Goal: Communication & Community: Answer question/provide support

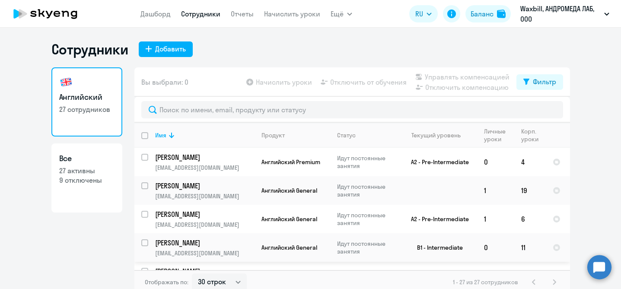
select select "30"
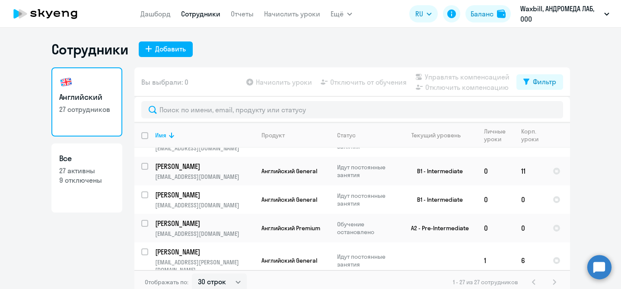
click at [602, 266] on circle at bounding box center [599, 267] width 24 height 24
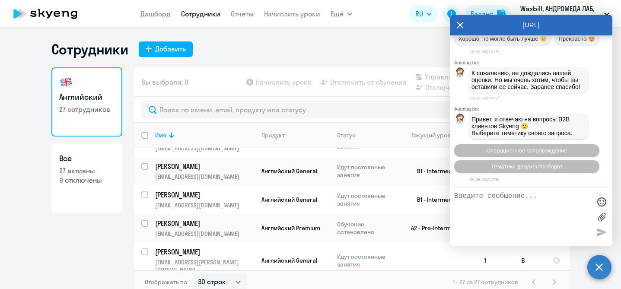
scroll to position [7800, 0]
type textarea "Д"
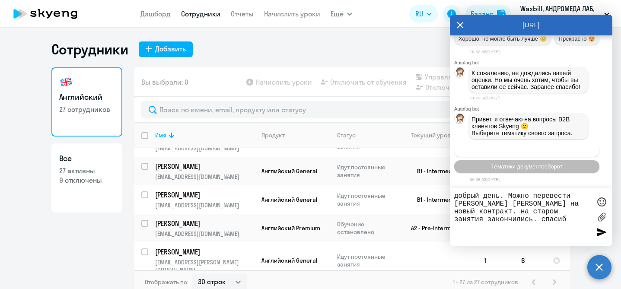
type textarea "добрый день. Можно перевести [PERSON_NAME] [PERSON_NAME] на новый контракт. на …"
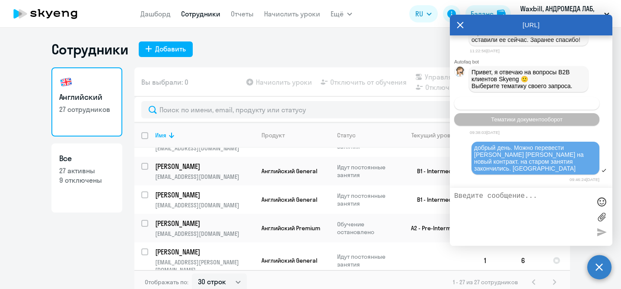
scroll to position [7912, 0]
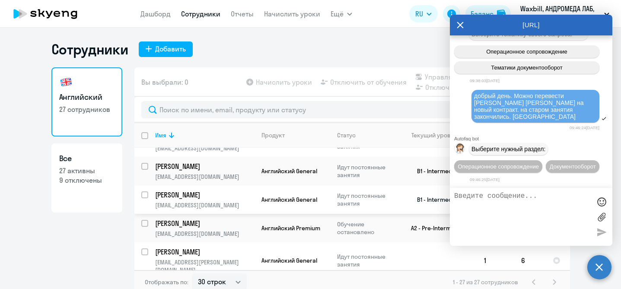
click at [247, 200] on td "[PERSON_NAME] [EMAIL_ADDRESS][DOMAIN_NAME]" at bounding box center [201, 199] width 106 height 29
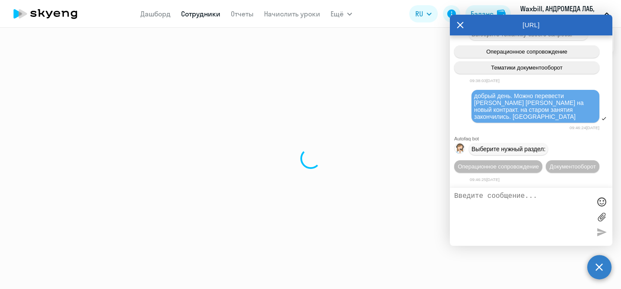
select select "english"
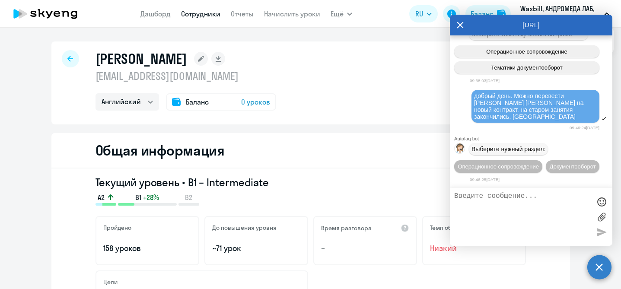
click at [462, 24] on icon at bounding box center [460, 25] width 7 height 21
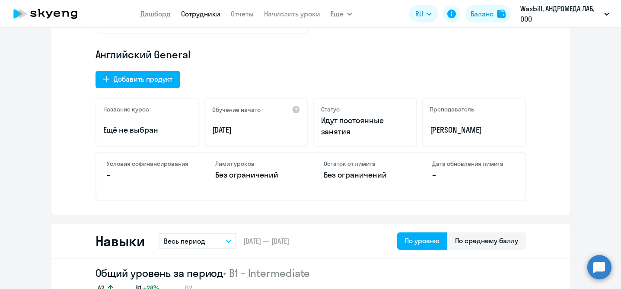
scroll to position [281, 0]
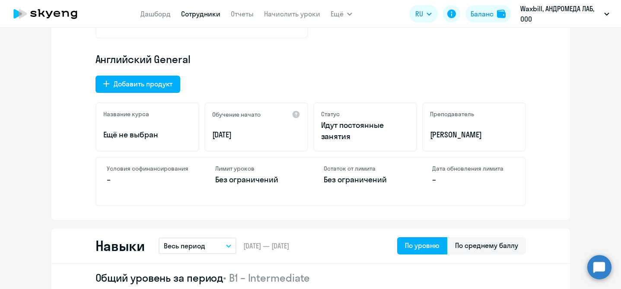
click at [597, 266] on circle at bounding box center [599, 267] width 24 height 24
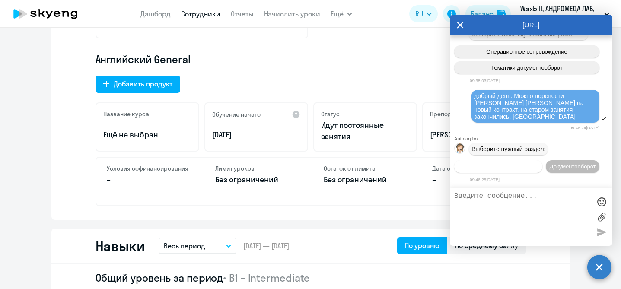
scroll to position [7998, 0]
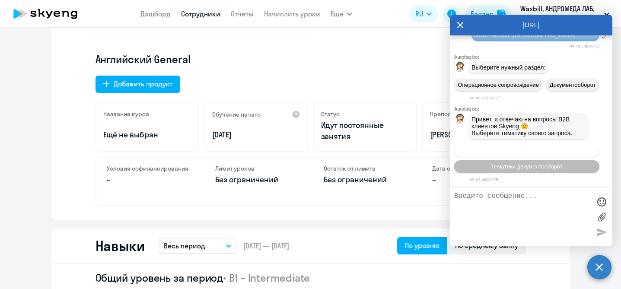
click at [537, 152] on span "Операционное сопровождение" at bounding box center [526, 150] width 81 height 6
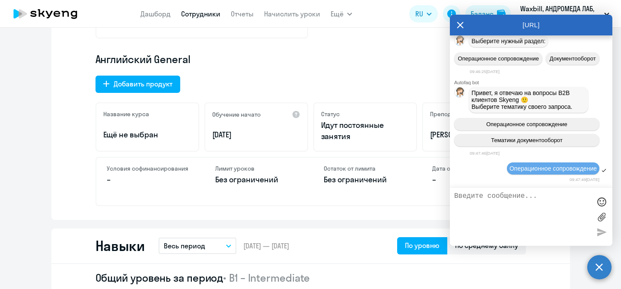
scroll to position [8079, 0]
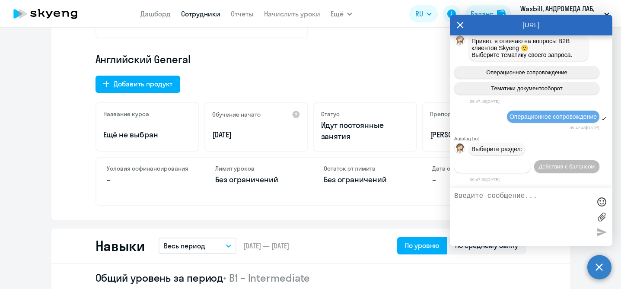
click at [510, 168] on span "Действия по сотрудникам" at bounding box center [492, 166] width 67 height 6
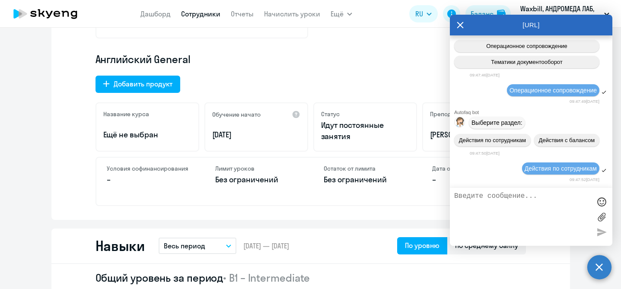
scroll to position [8194, 0]
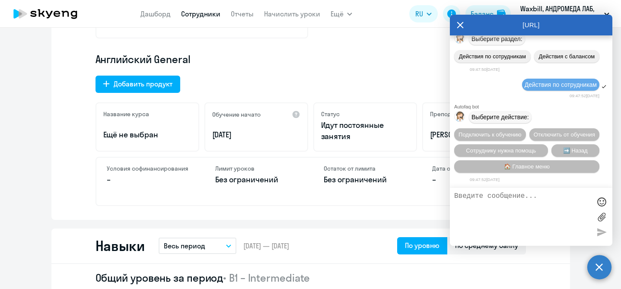
click at [486, 213] on textarea at bounding box center [522, 216] width 137 height 49
click at [496, 131] on span "Подключить к обучению" at bounding box center [490, 134] width 63 height 6
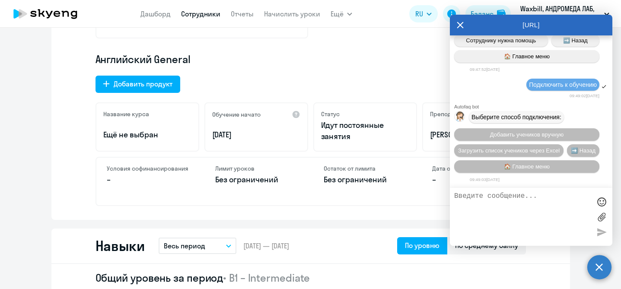
scroll to position [8308, 0]
click at [485, 209] on textarea at bounding box center [522, 216] width 137 height 49
type textarea "можно подключить [PERSON_NAME] к новому контракту?"
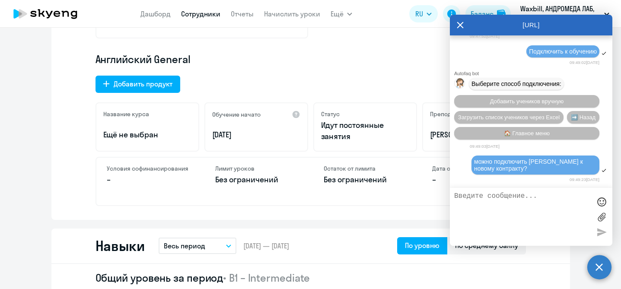
click at [126, 217] on div "Текущий уровень • B1 – Intermediate A2 B1 +28% B2 Пройдено 158 уроков До повыше…" at bounding box center [310, 53] width 519 height 333
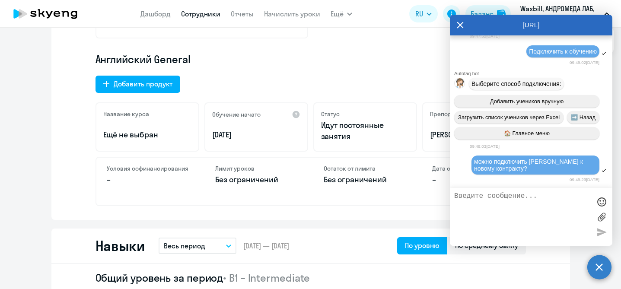
click at [512, 226] on textarea at bounding box center [522, 216] width 137 height 49
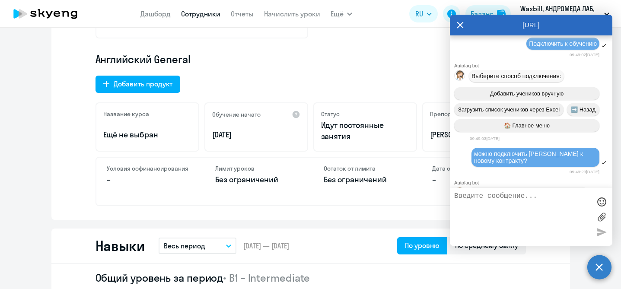
click at [497, 202] on textarea at bounding box center [522, 216] width 137 height 49
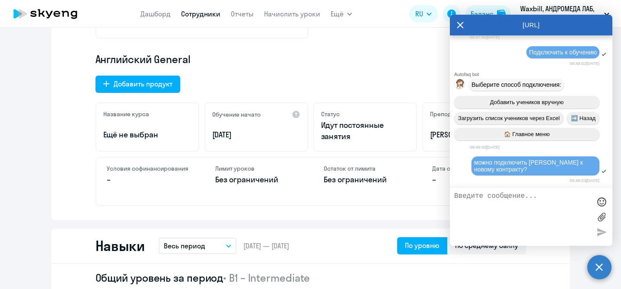
scroll to position [7842, 0]
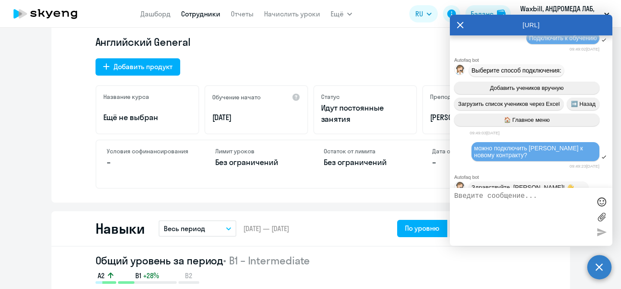
scroll to position [297, 0]
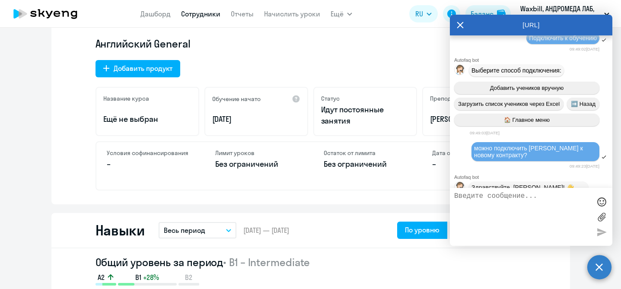
click at [460, 28] on icon at bounding box center [460, 25] width 7 height 21
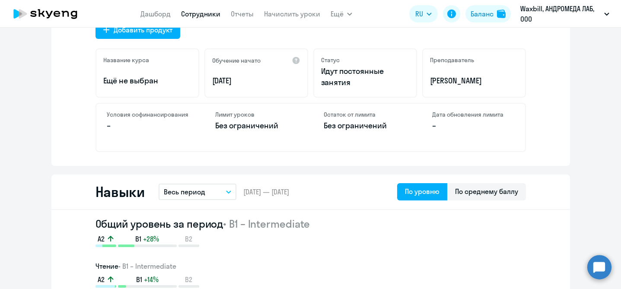
scroll to position [0, 0]
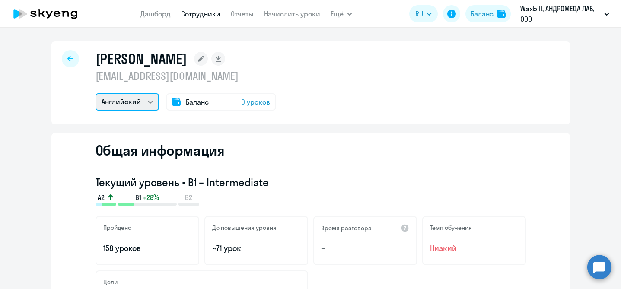
click at [149, 105] on select "Английский" at bounding box center [128, 101] width 64 height 17
click at [96, 93] on select "Английский" at bounding box center [128, 101] width 64 height 17
click at [169, 17] on link "Дашборд" at bounding box center [155, 14] width 30 height 9
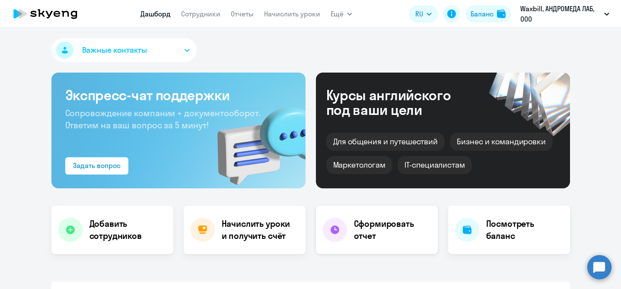
select select "30"
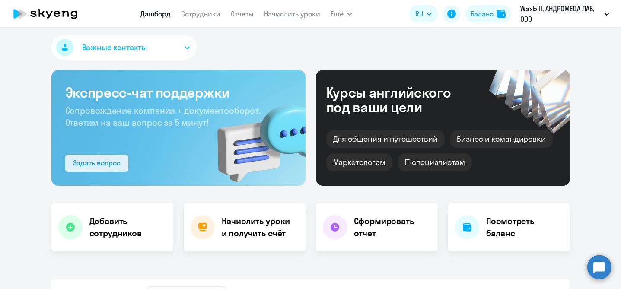
click at [82, 166] on div "Задать вопрос" at bounding box center [97, 163] width 48 height 10
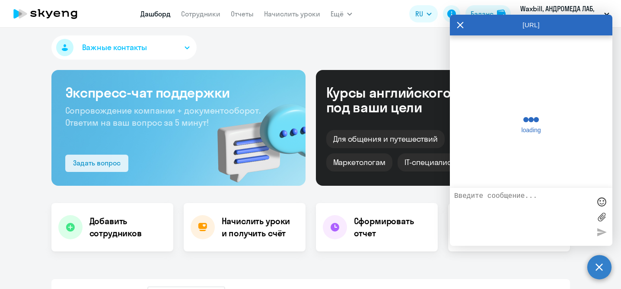
scroll to position [8401, 0]
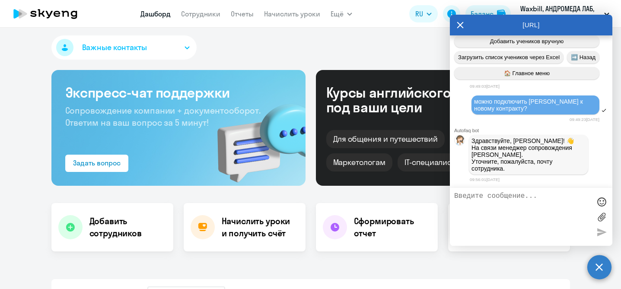
click at [471, 213] on textarea at bounding box center [522, 216] width 137 height 49
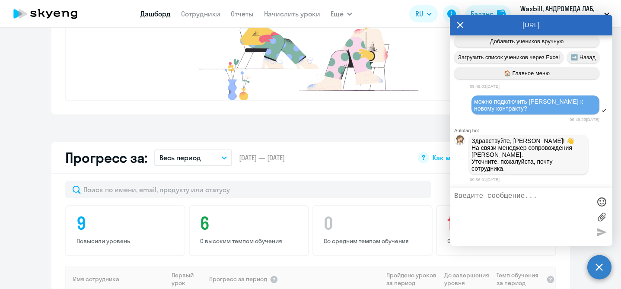
scroll to position [345, 0]
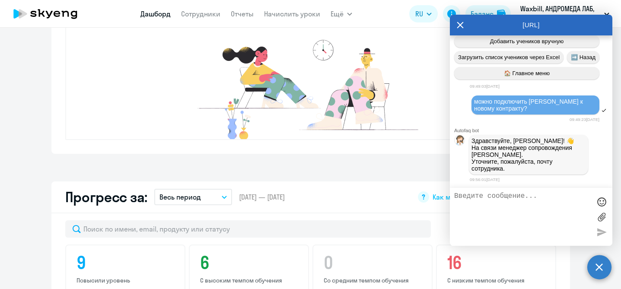
click at [459, 25] on icon at bounding box center [460, 25] width 6 height 6
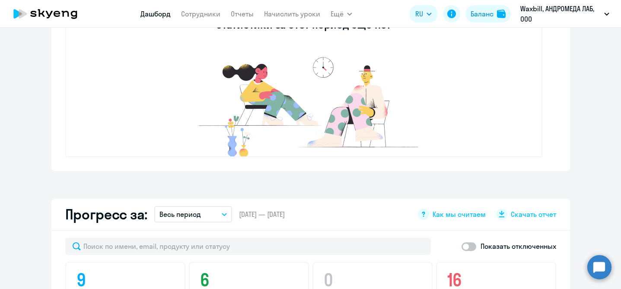
scroll to position [323, 0]
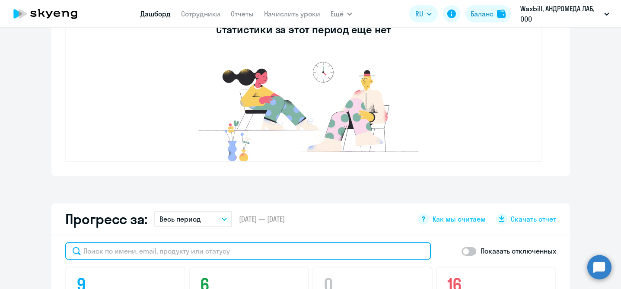
click at [202, 249] on input "text" at bounding box center [248, 250] width 366 height 17
type input "тих"
select select "30"
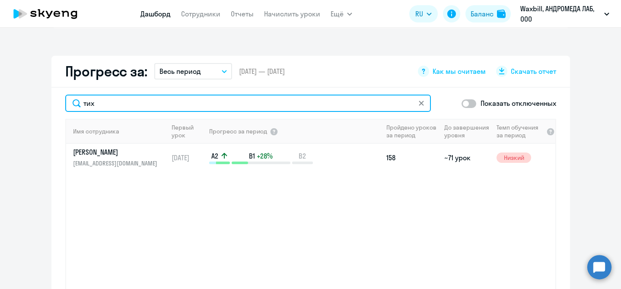
scroll to position [481, 0]
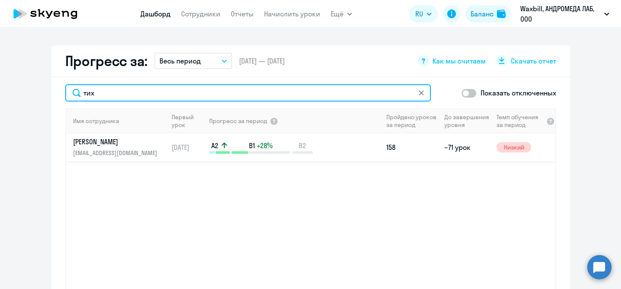
type input "тих"
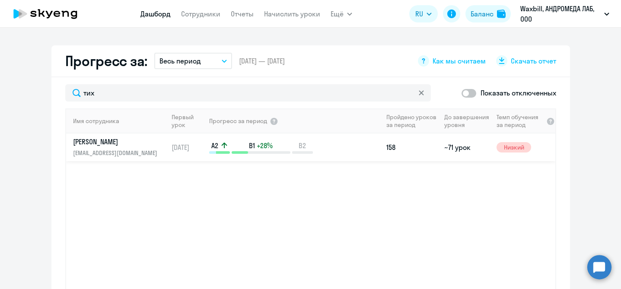
click at [80, 150] on p "[EMAIL_ADDRESS][DOMAIN_NAME]" at bounding box center [117, 153] width 89 height 10
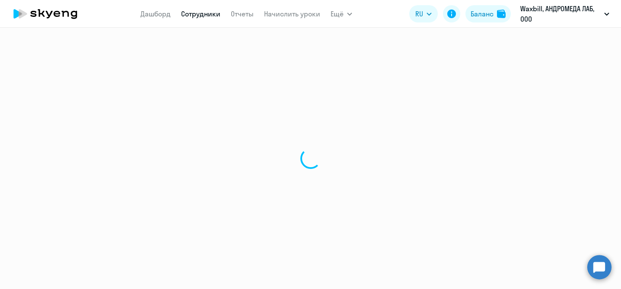
select select "english"
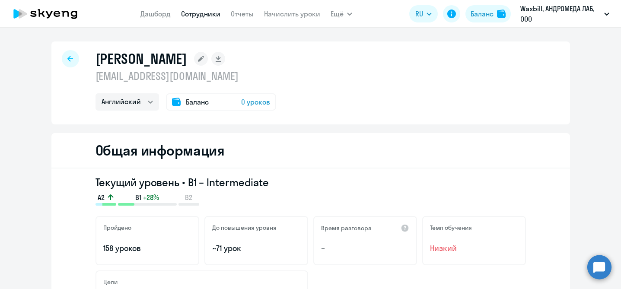
drag, startPoint x: 253, startPoint y: 79, endPoint x: 92, endPoint y: 77, distance: 160.3
click at [92, 77] on div "[PERSON_NAME] [EMAIL_ADDRESS][DOMAIN_NAME] Английский Баланс 0 уроков" at bounding box center [310, 82] width 519 height 83
copy p "[EMAIL_ADDRESS][DOMAIN_NAME]"
click at [593, 271] on circle at bounding box center [599, 267] width 24 height 24
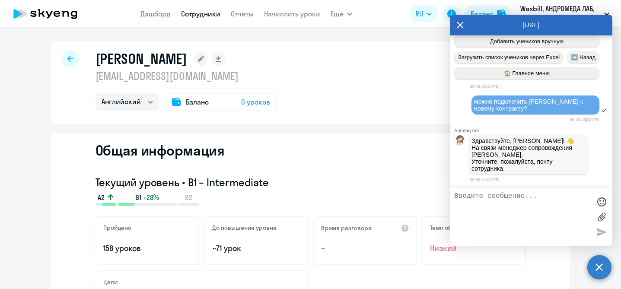
paste textarea "[EMAIL_ADDRESS][DOMAIN_NAME]"
type textarea "[EMAIL_ADDRESS][DOMAIN_NAME]"
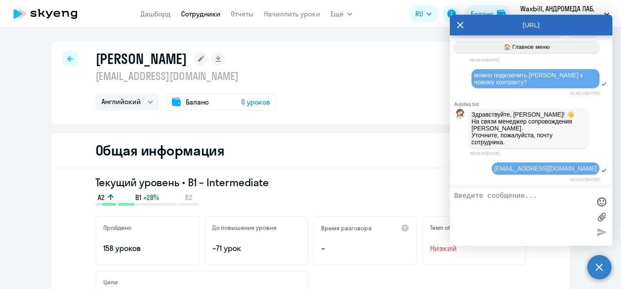
click at [69, 12] on icon at bounding box center [45, 14] width 76 height 22
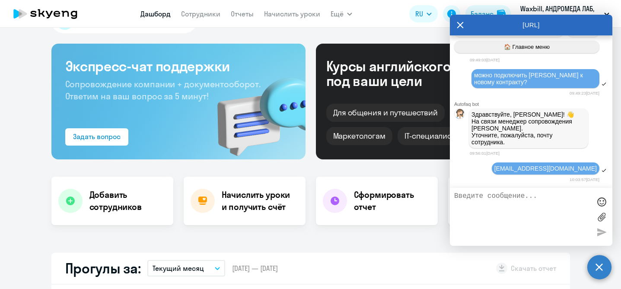
scroll to position [27, 0]
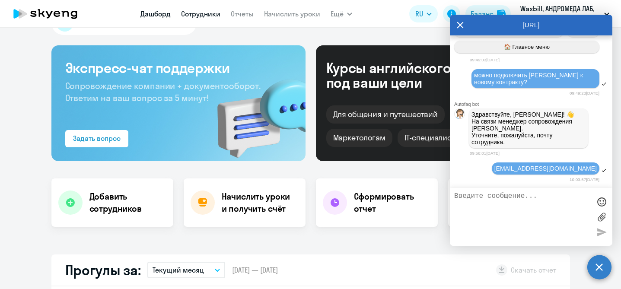
click at [198, 16] on link "Сотрудники" at bounding box center [200, 14] width 39 height 9
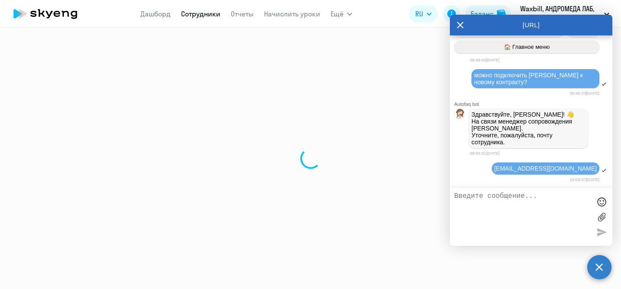
select select "30"
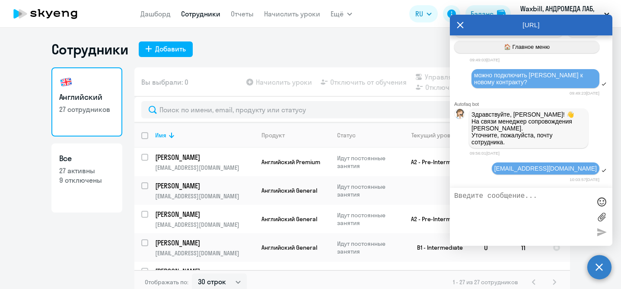
click at [461, 25] on icon at bounding box center [460, 25] width 7 height 21
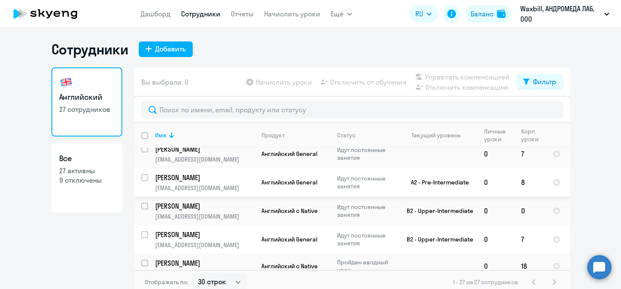
scroll to position [428, 0]
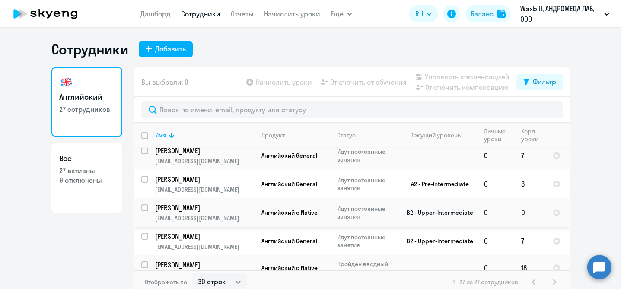
click at [229, 214] on p "[EMAIL_ADDRESS][DOMAIN_NAME]" at bounding box center [204, 218] width 99 height 8
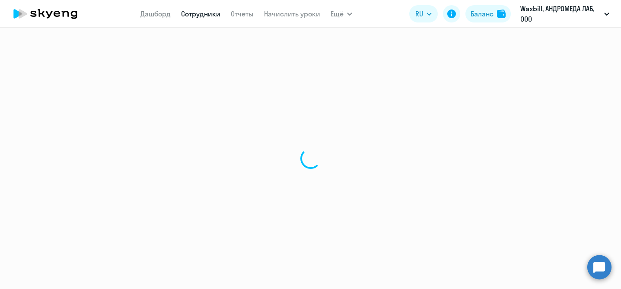
select select "english"
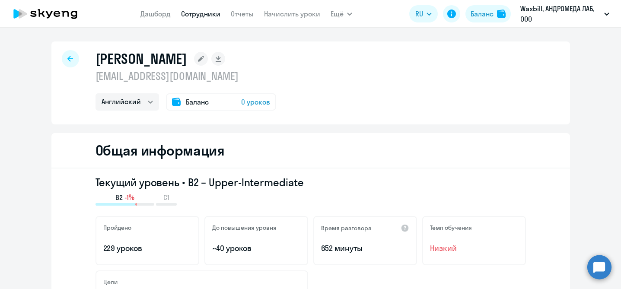
drag, startPoint x: 90, startPoint y: 75, endPoint x: 260, endPoint y: 78, distance: 169.9
click at [260, 78] on div "[PERSON_NAME] [EMAIL_ADDRESS][DOMAIN_NAME] Английский Баланс 0 уроков" at bounding box center [310, 82] width 519 height 83
copy p "[EMAIL_ADDRESS][DOMAIN_NAME]"
click at [593, 262] on circle at bounding box center [599, 267] width 24 height 24
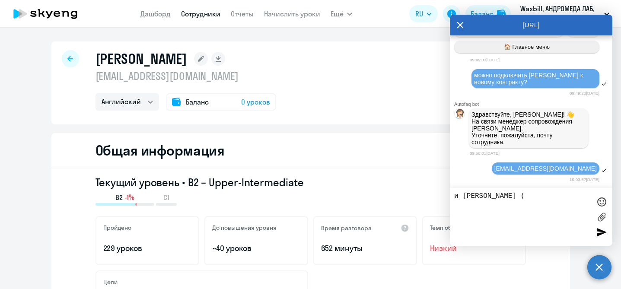
paste textarea "[EMAIL_ADDRESS][DOMAIN_NAME]"
type textarea "и [PERSON_NAME] ([EMAIL_ADDRESS][DOMAIN_NAME]) тоже"
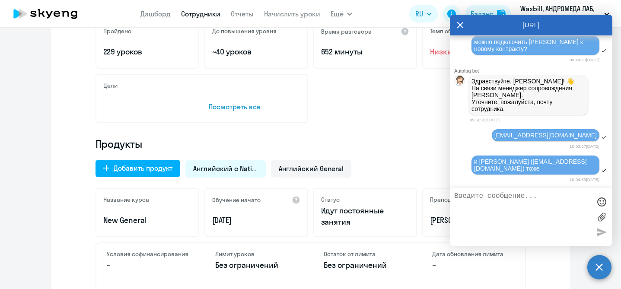
scroll to position [151, 0]
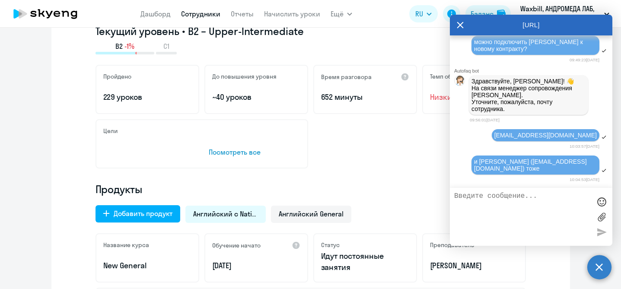
click at [461, 26] on icon at bounding box center [460, 25] width 6 height 6
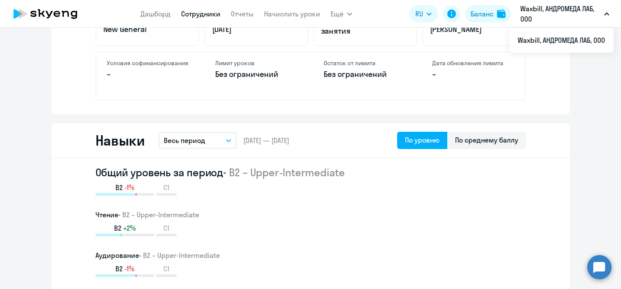
scroll to position [135, 0]
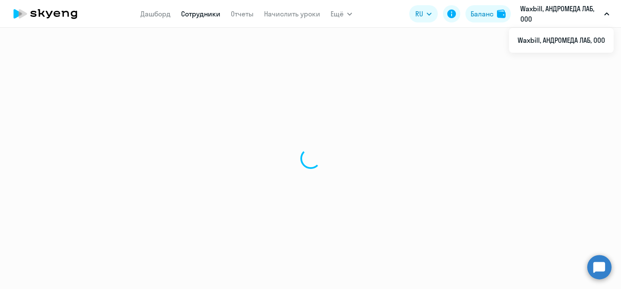
select select "30"
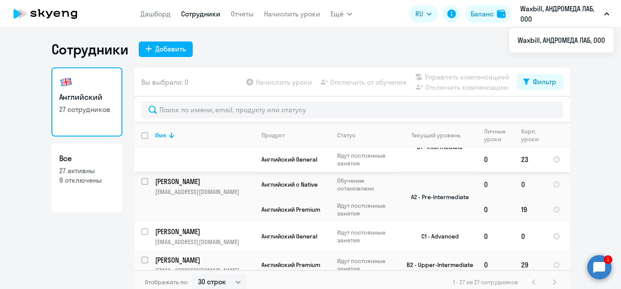
scroll to position [265, 0]
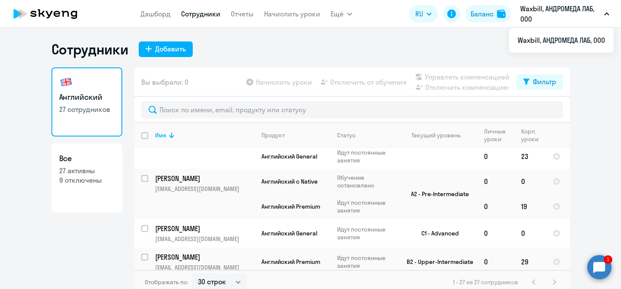
click at [605, 265] on circle at bounding box center [599, 267] width 24 height 24
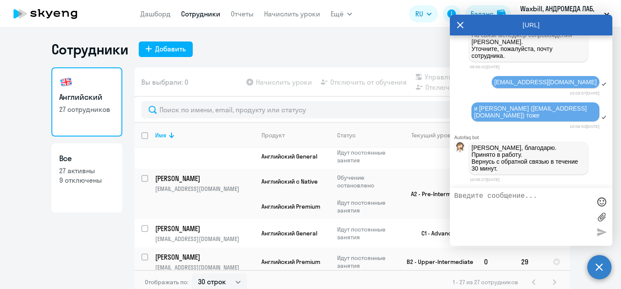
scroll to position [0, 0]
click at [538, 210] on textarea at bounding box center [522, 216] width 137 height 49
type textarea "спасибо. жду"
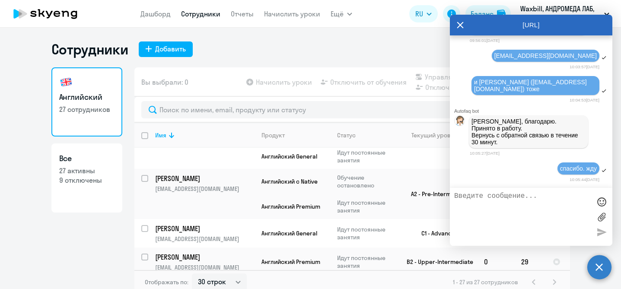
scroll to position [8552, 0]
click at [87, 220] on div "Английский 27 сотрудников Все 27 активны 9 отключены" at bounding box center [86, 178] width 71 height 222
click at [461, 27] on icon at bounding box center [460, 25] width 7 height 21
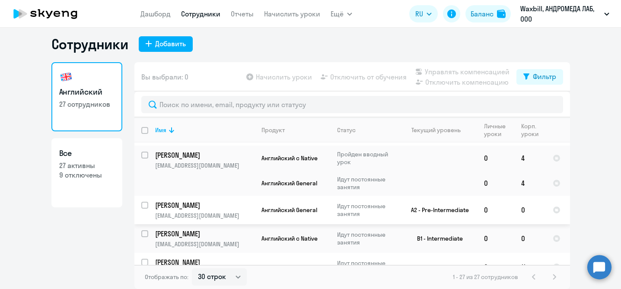
scroll to position [721, 0]
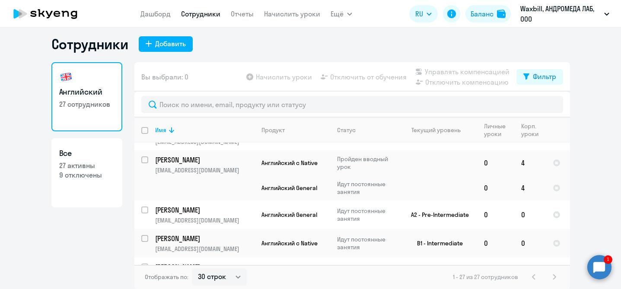
click at [601, 268] on circle at bounding box center [599, 267] width 24 height 24
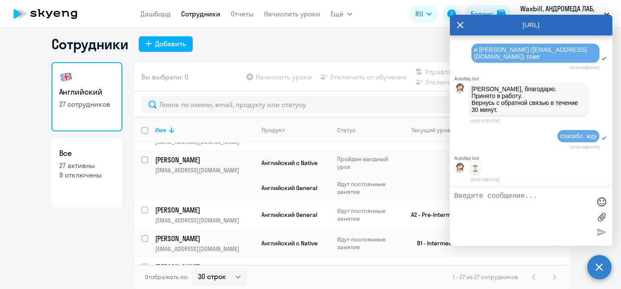
scroll to position [0, 0]
click at [491, 211] on textarea at bounding box center [522, 216] width 137 height 49
click at [67, 237] on div "Английский 27 сотрудников Все 27 активны 9 отключены" at bounding box center [86, 173] width 71 height 222
click at [35, 228] on ng-component "Сотрудники Добавить Английский 27 сотрудников Все 27 активны 9 отключены Вы выб…" at bounding box center [310, 162] width 621 height 254
click at [462, 25] on icon at bounding box center [460, 25] width 7 height 21
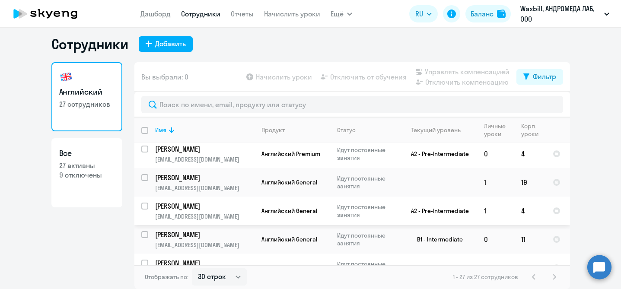
scroll to position [2, 0]
click at [358, 210] on p "Идут постоянные занятия" at bounding box center [366, 212] width 59 height 16
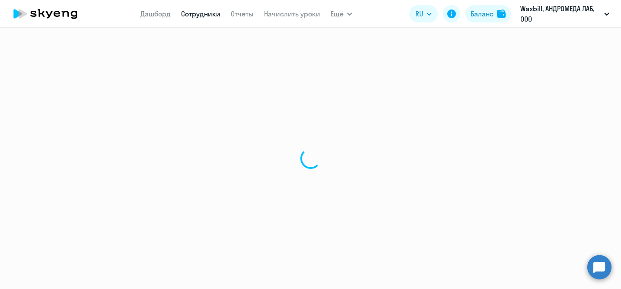
select select "english"
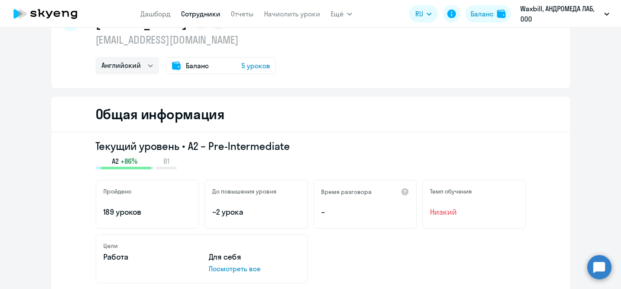
scroll to position [28, 0]
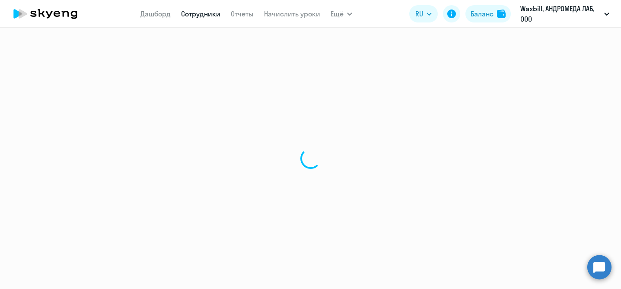
select select "30"
